Goal: Information Seeking & Learning: Find specific fact

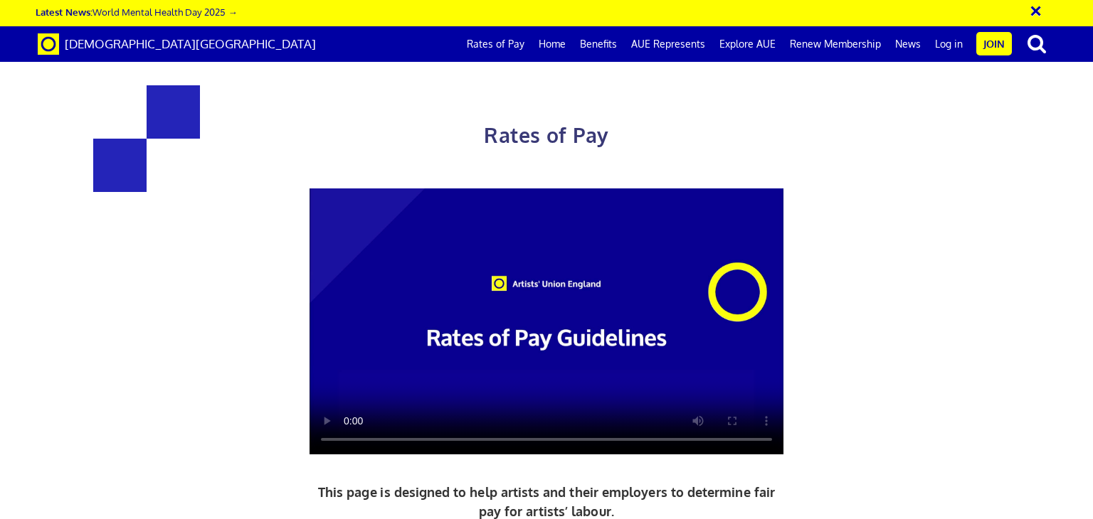
scroll to position [598, 0]
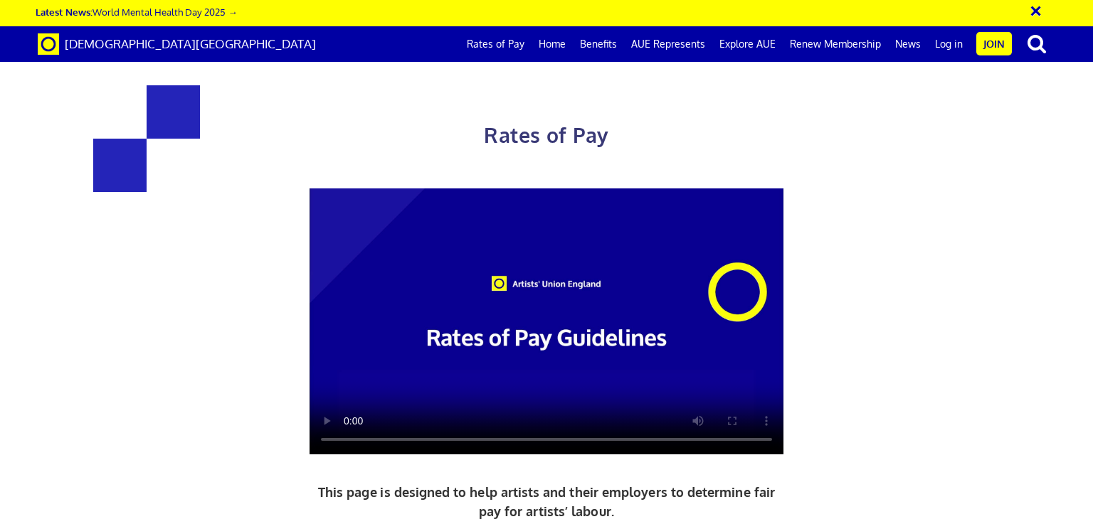
scroll to position [0, 11]
click at [1057, 341] on div "Rates of Pay This page is designed to help artists and their employers to deter…" at bounding box center [546, 375] width 1114 height 723
